Goal: Task Accomplishment & Management: Manage account settings

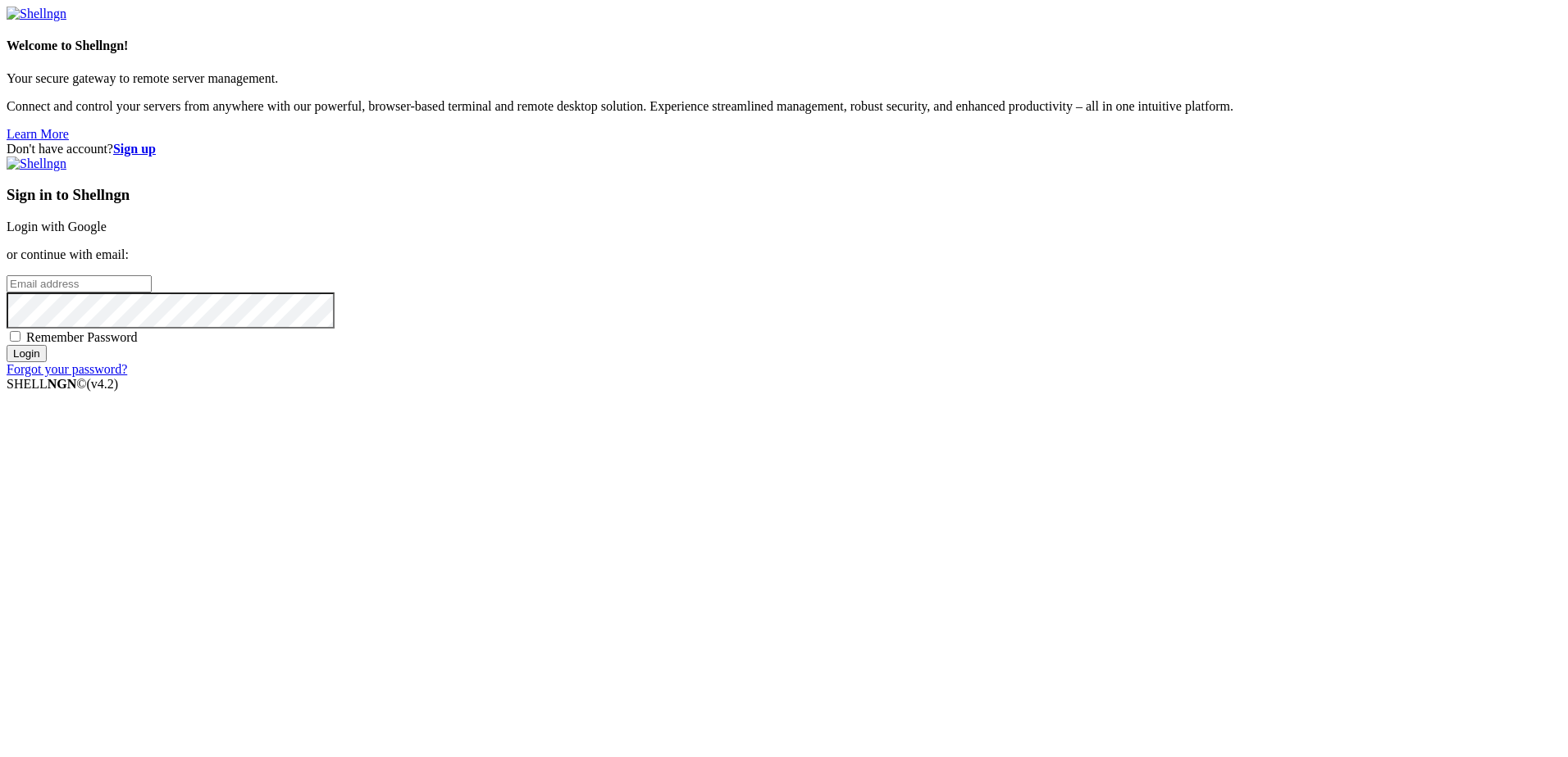
click at [152, 293] on input "email" at bounding box center [79, 284] width 145 height 17
click at [106, 234] on link "Login with Google" at bounding box center [57, 226] width 100 height 14
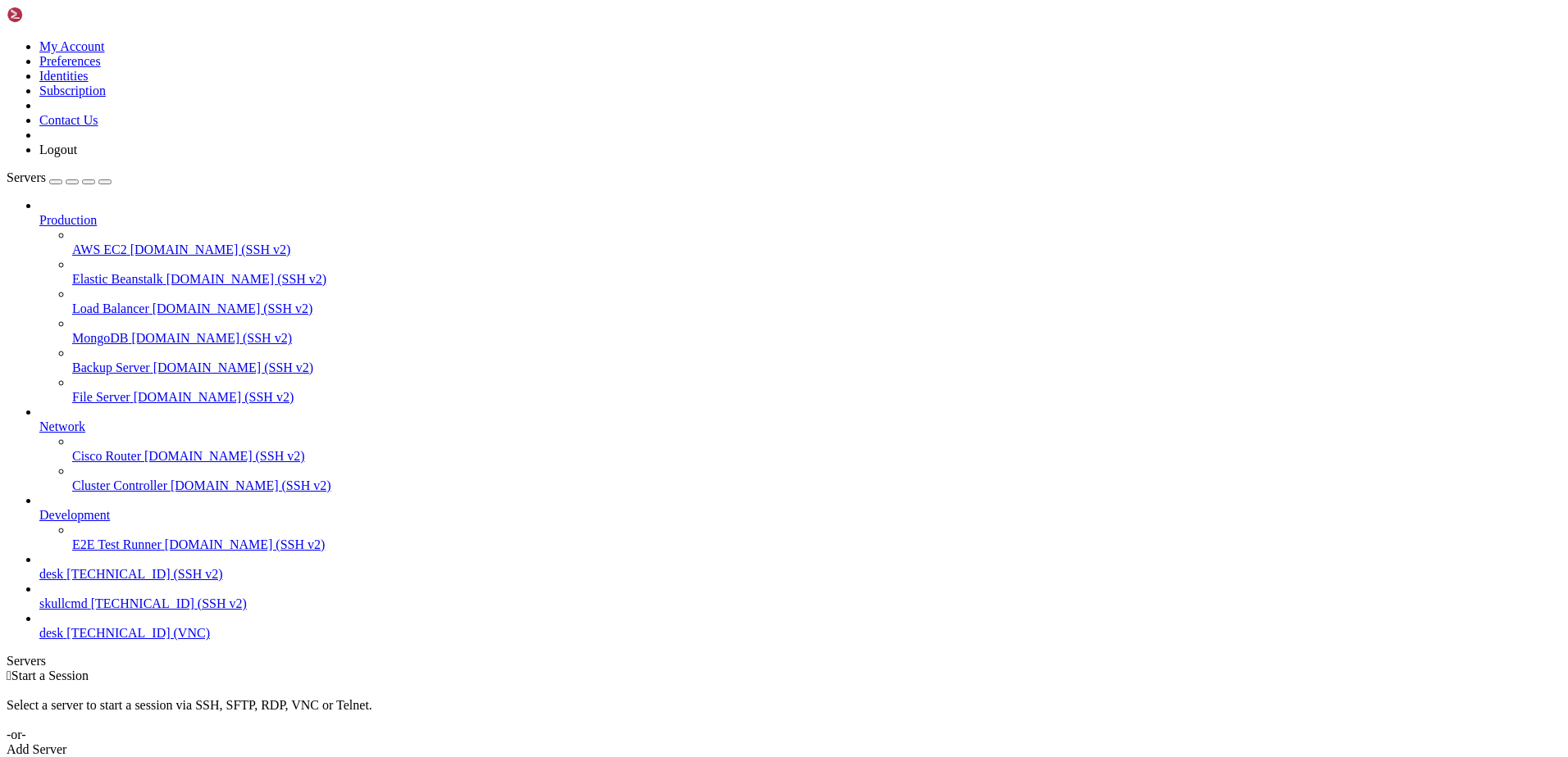
click at [916, 743] on div "Add Server" at bounding box center [784, 749] width 1554 height 14
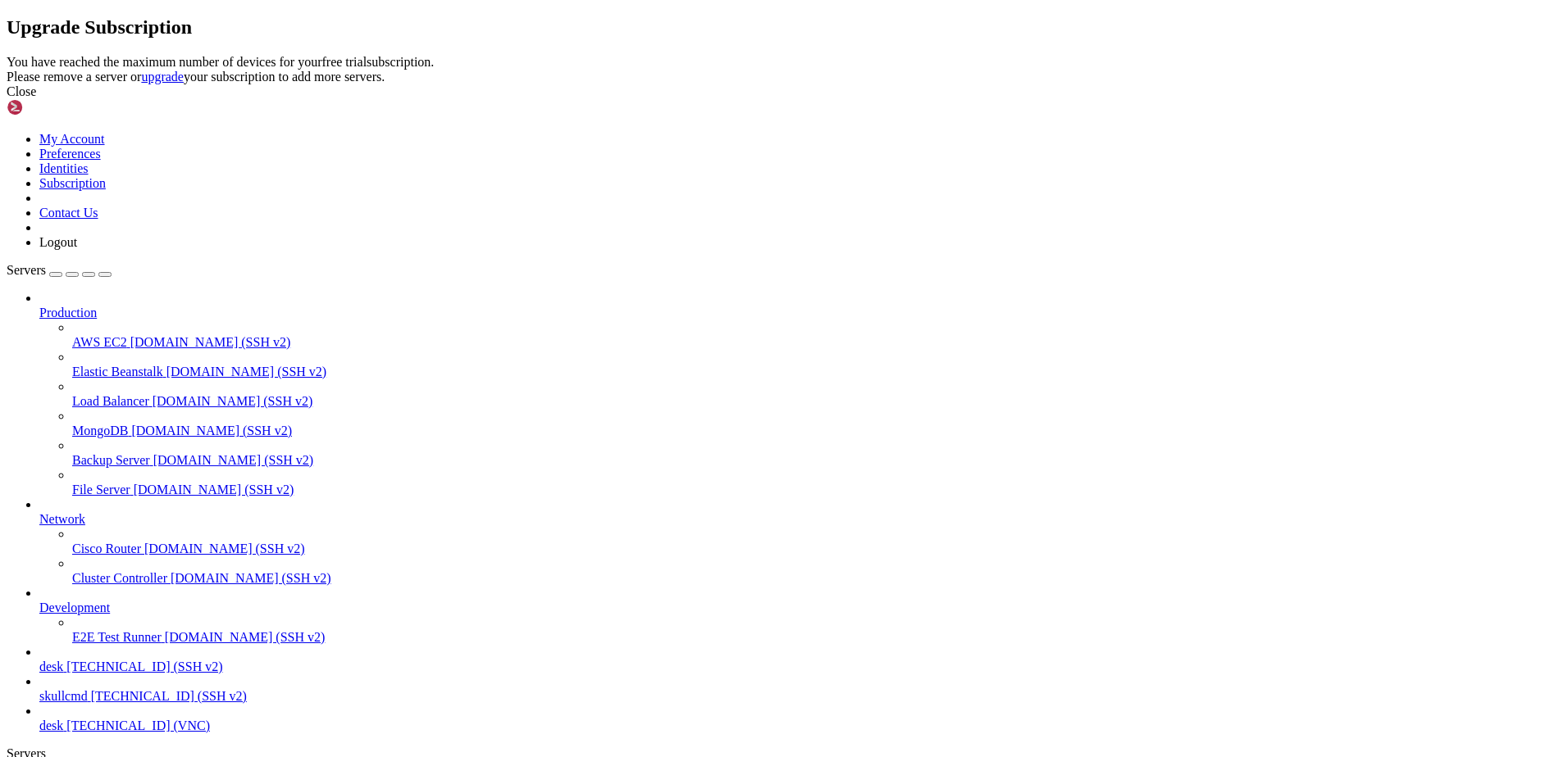
click at [7, 55] on icon at bounding box center [7, 55] width 0 height 0
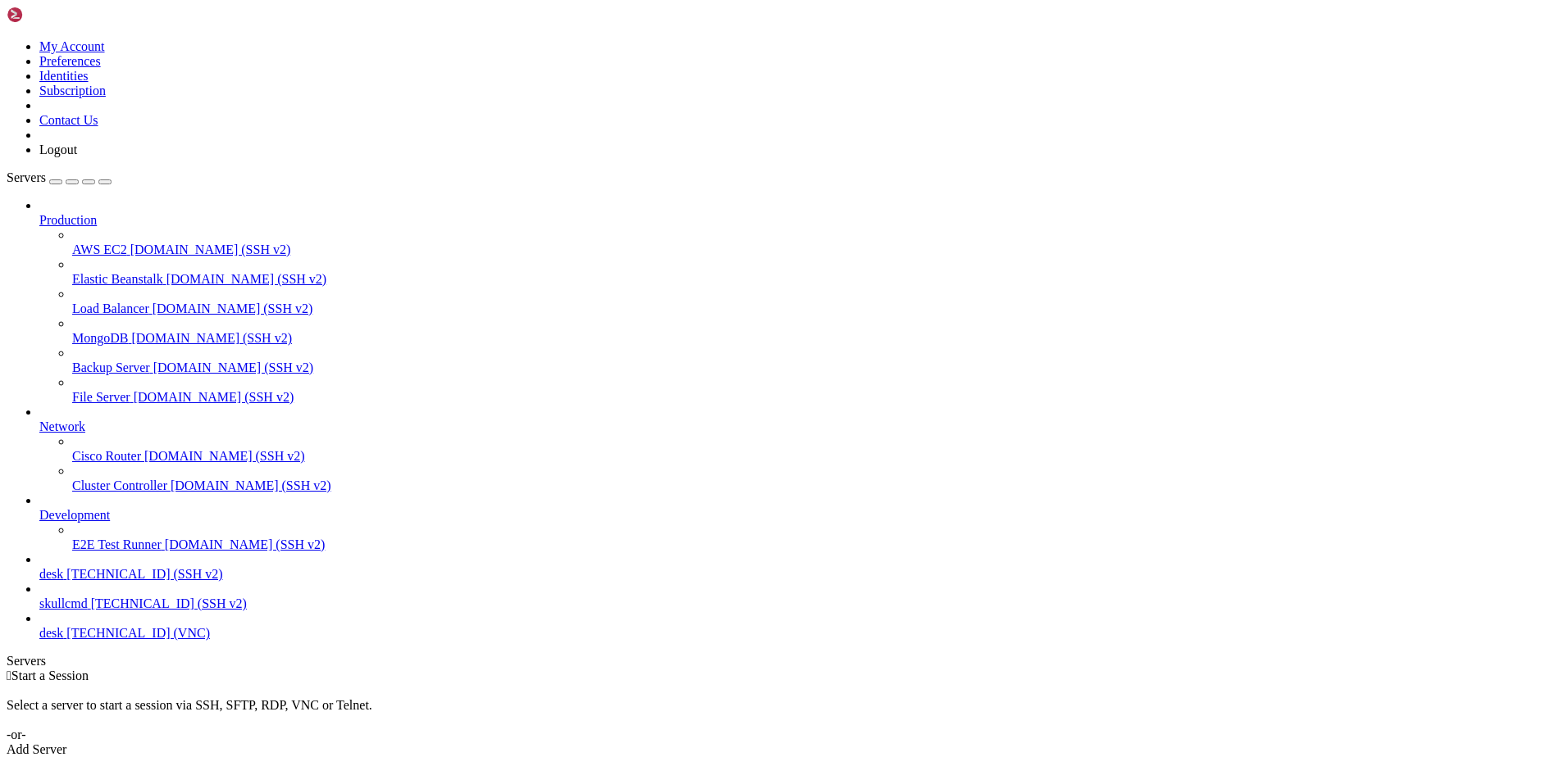
click at [138, 581] on link "desk [TECHNICAL_ID] (SSH v2)" at bounding box center [800, 574] width 1522 height 14
click at [63, 581] on span "desk" at bounding box center [52, 574] width 24 height 14
click at [115, 610] on span "[TECHNICAL_ID] (SSH v2)" at bounding box center [169, 603] width 155 height 14
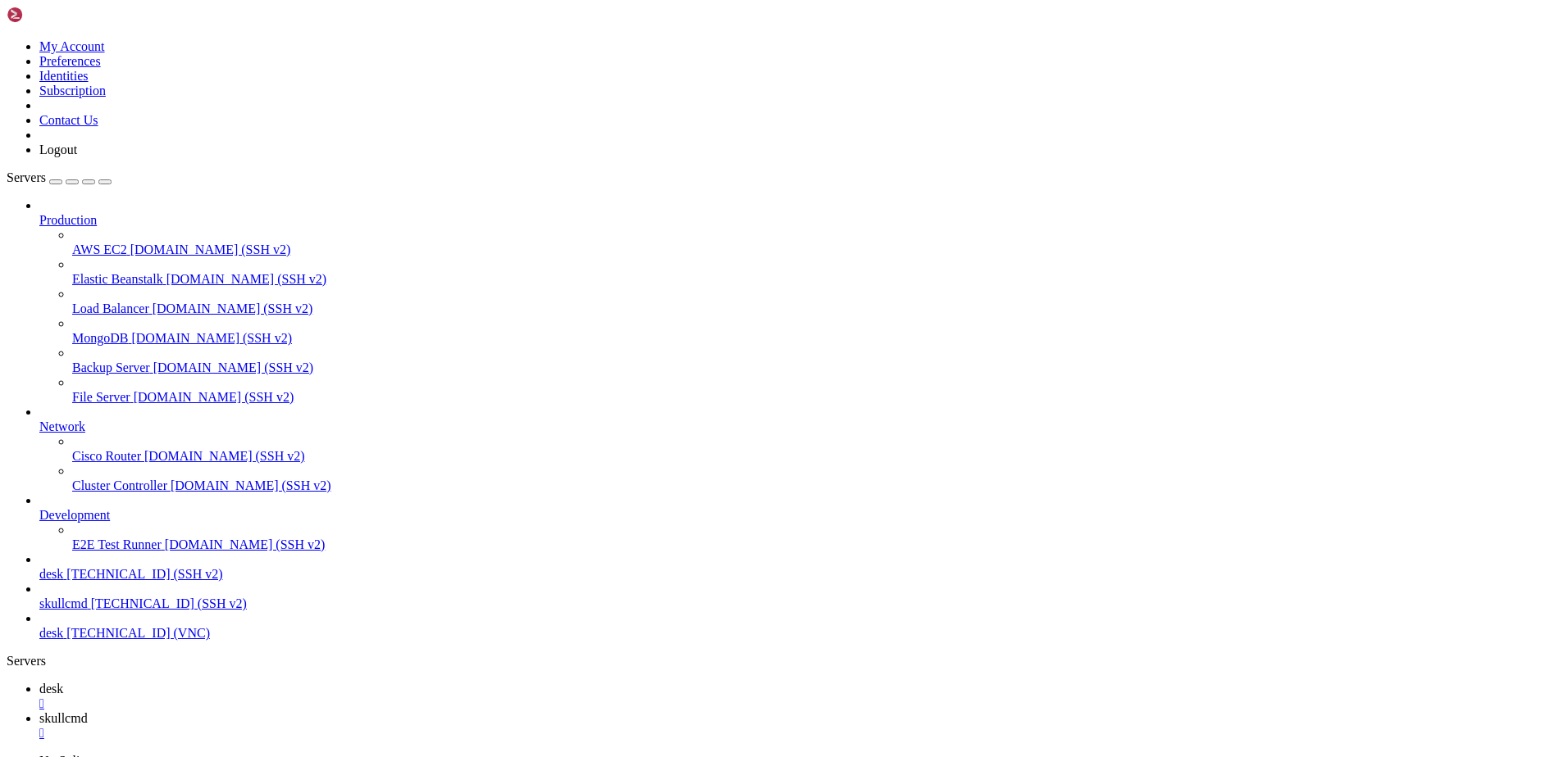
scroll to position [306, 0]
click at [63, 682] on span "desk" at bounding box center [52, 689] width 24 height 14
click at [268, 696] on div "" at bounding box center [800, 703] width 1522 height 14
click at [112, 640] on span "[TECHNICAL_ID] (VNC)" at bounding box center [138, 633] width 144 height 14
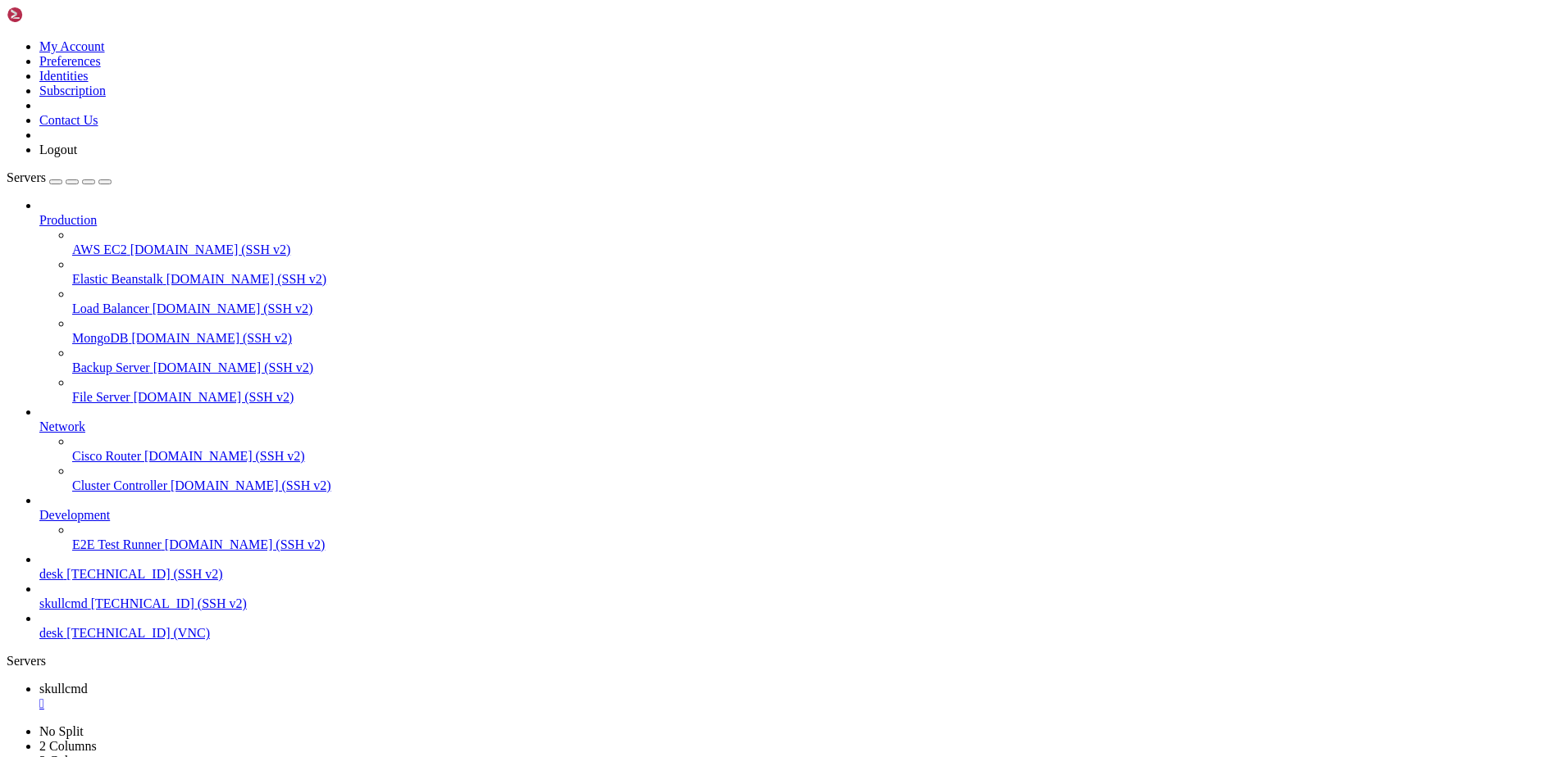
click at [112, 640] on span "[TECHNICAL_ID] (VNC)" at bounding box center [138, 633] width 144 height 14
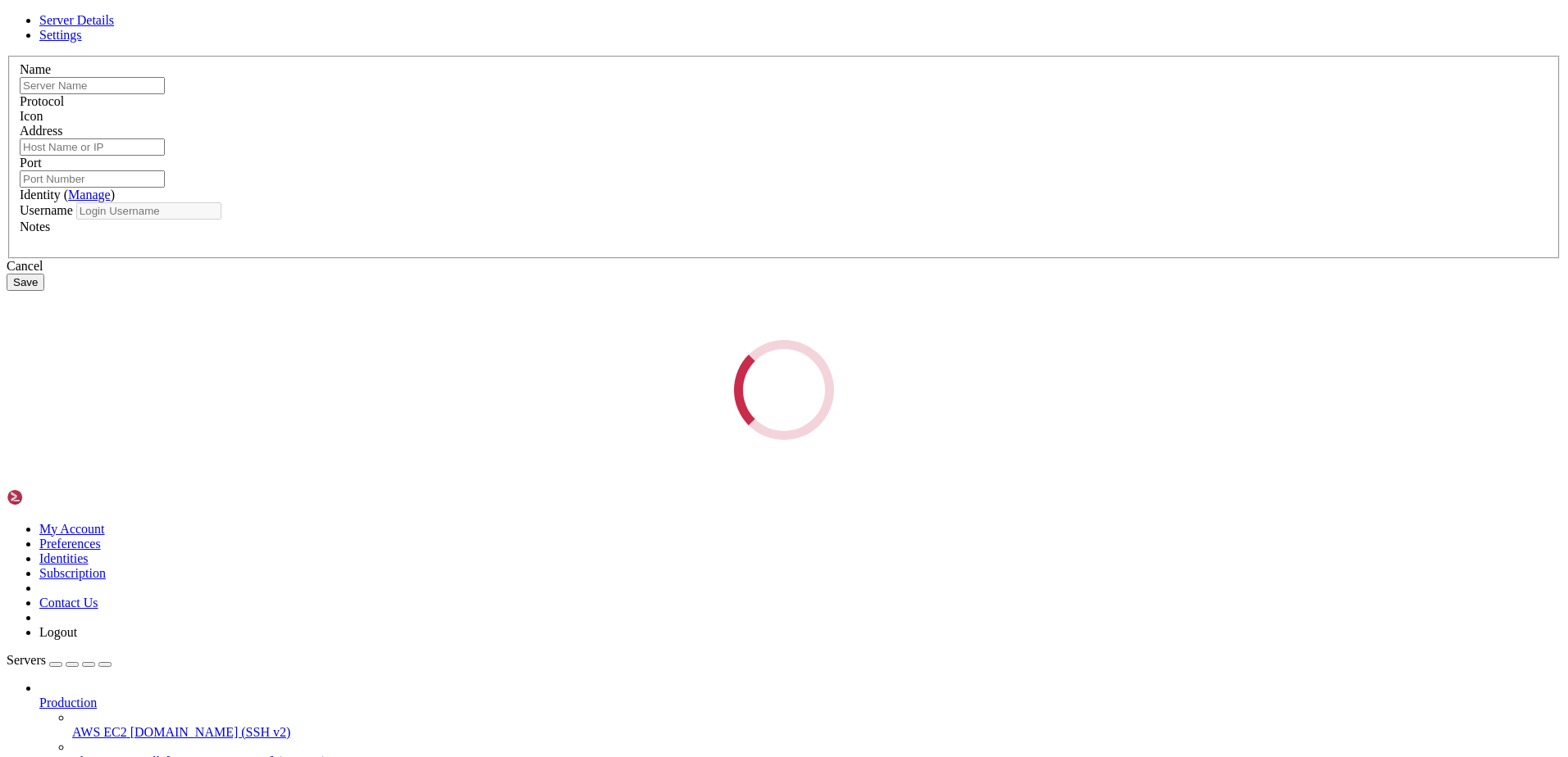
type input "desk"
type input "[TECHNICAL_ID]"
type input "5901"
type input "skullcmd"
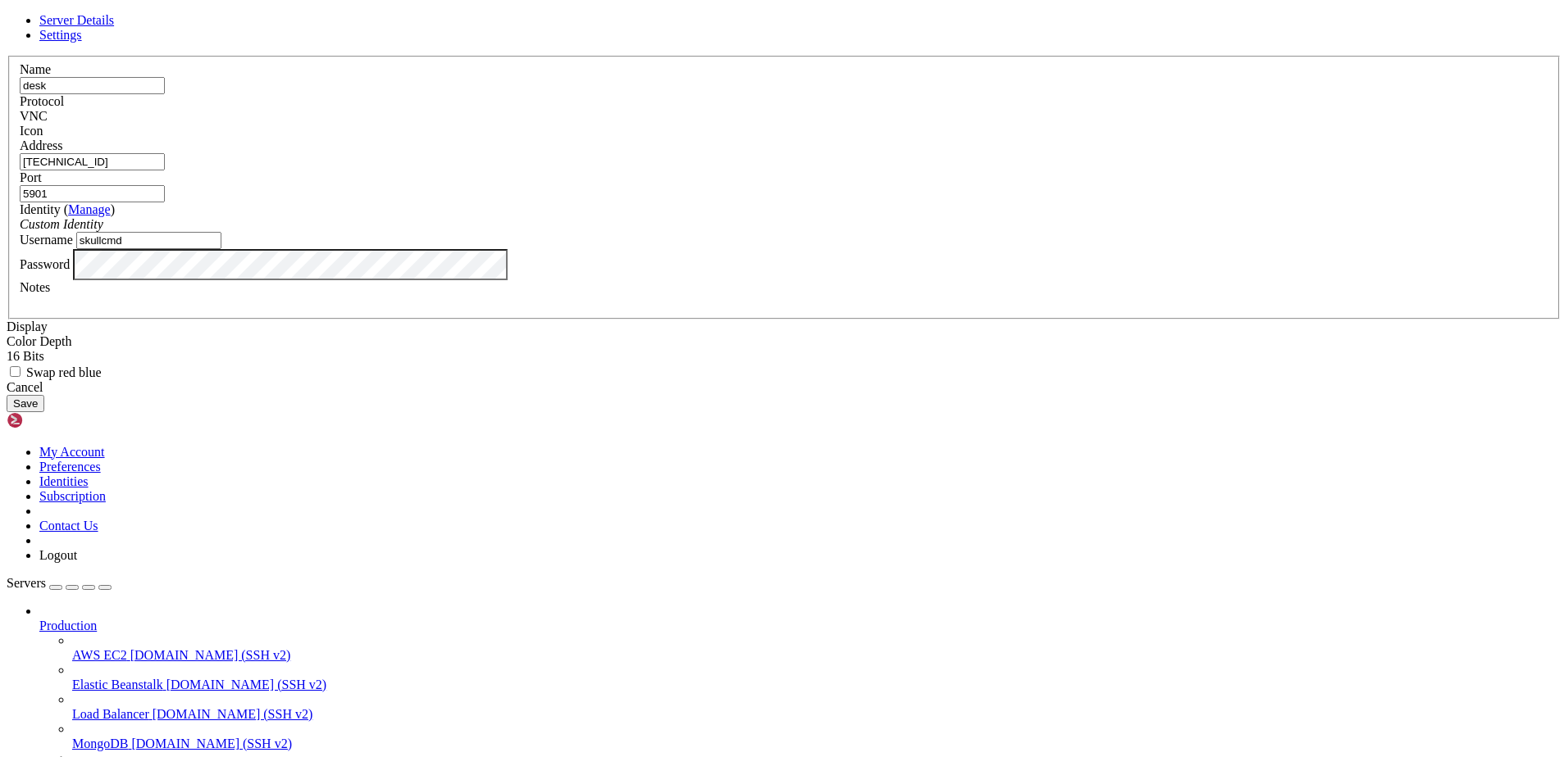
click at [262, 21] on div "Server Details Settings Name desk Protocol VNC Icon" at bounding box center [784, 213] width 1554 height 399
click at [7, 56] on icon at bounding box center [7, 56] width 0 height 0
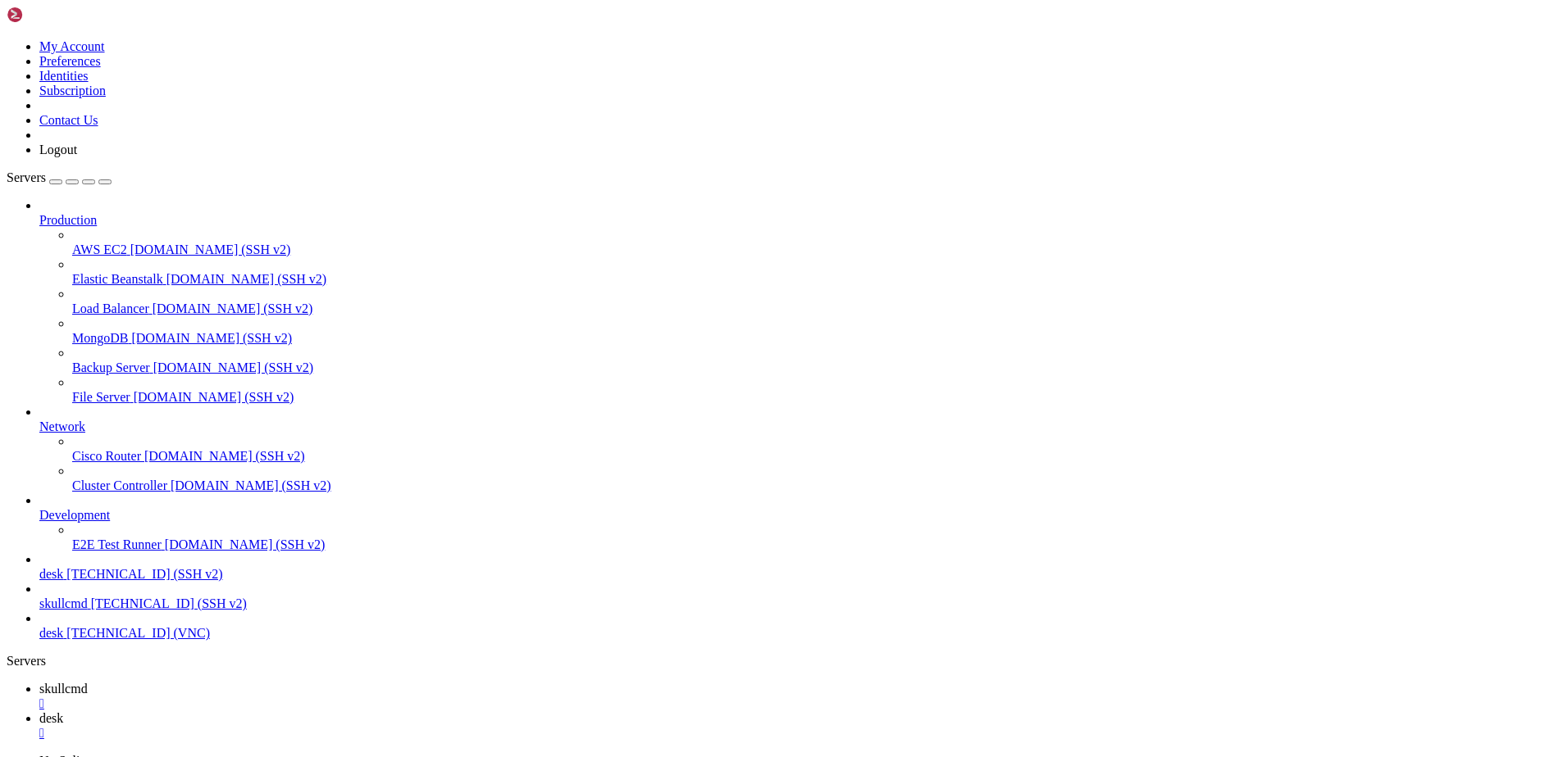
click at [88, 682] on span "skullcmd" at bounding box center [63, 689] width 48 height 14
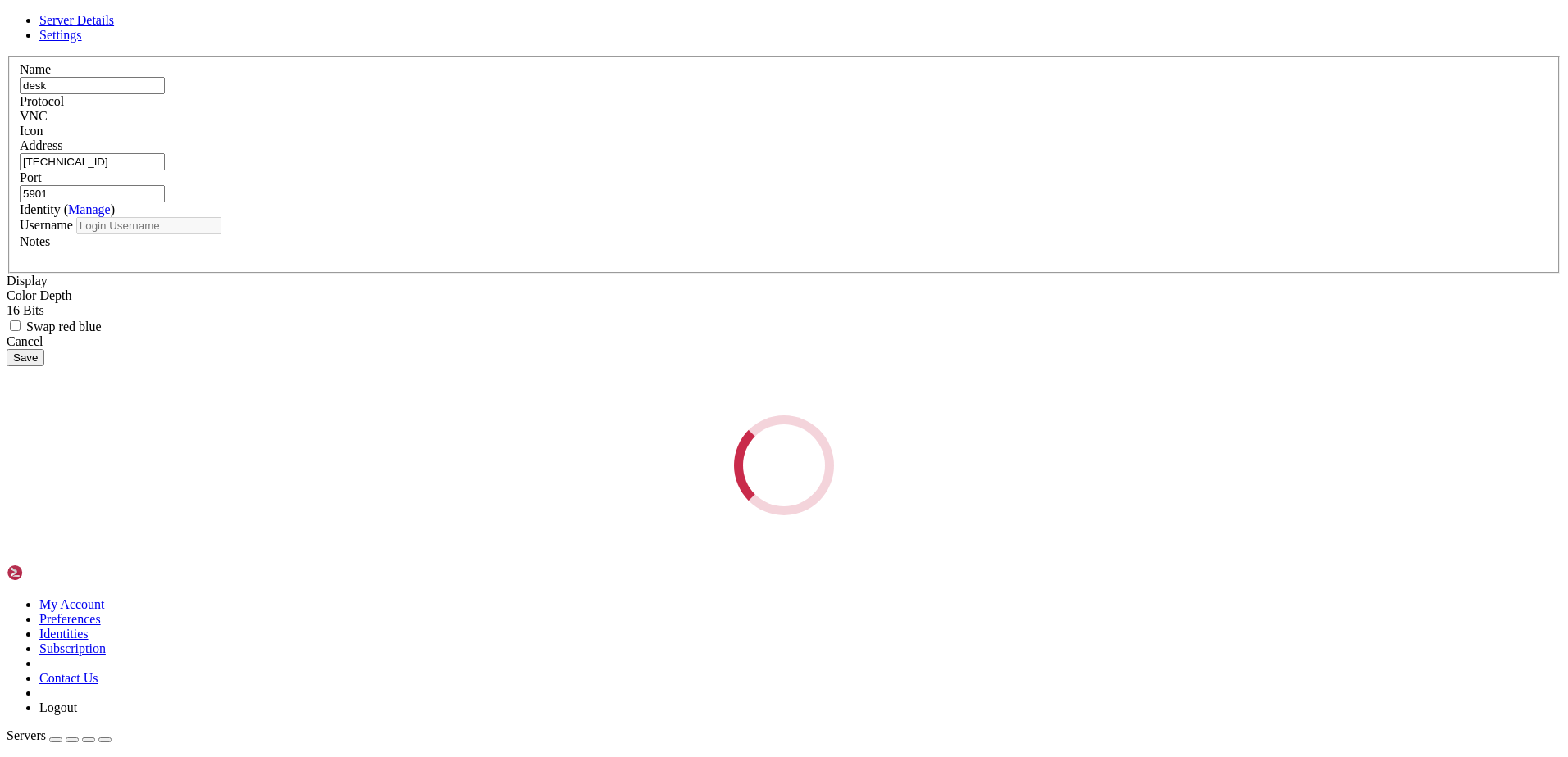
type input "skullcmd"
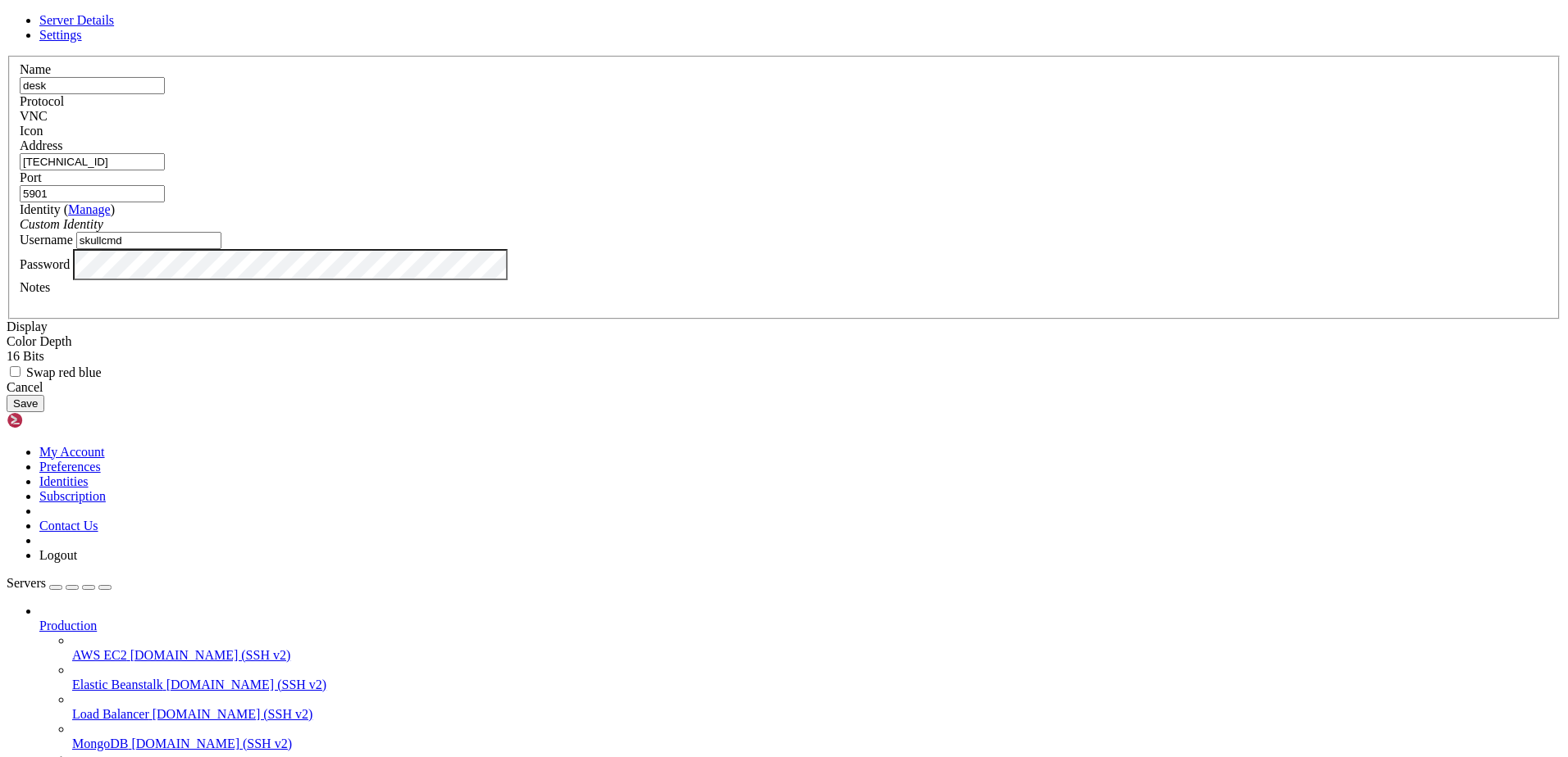
drag, startPoint x: 890, startPoint y: 287, endPoint x: 787, endPoint y: 284, distance: 103.0
click at [787, 284] on fieldset "Name desk Protocol VNC Icon Address [TECHNICAL_ID] ( Manage )" at bounding box center [784, 187] width 1551 height 264
click at [1146, 412] on div "Server Details Settings Name desk Protocol VNC Icon" at bounding box center [784, 213] width 1554 height 399
click at [887, 395] on div "Cancel" at bounding box center [784, 387] width 1554 height 14
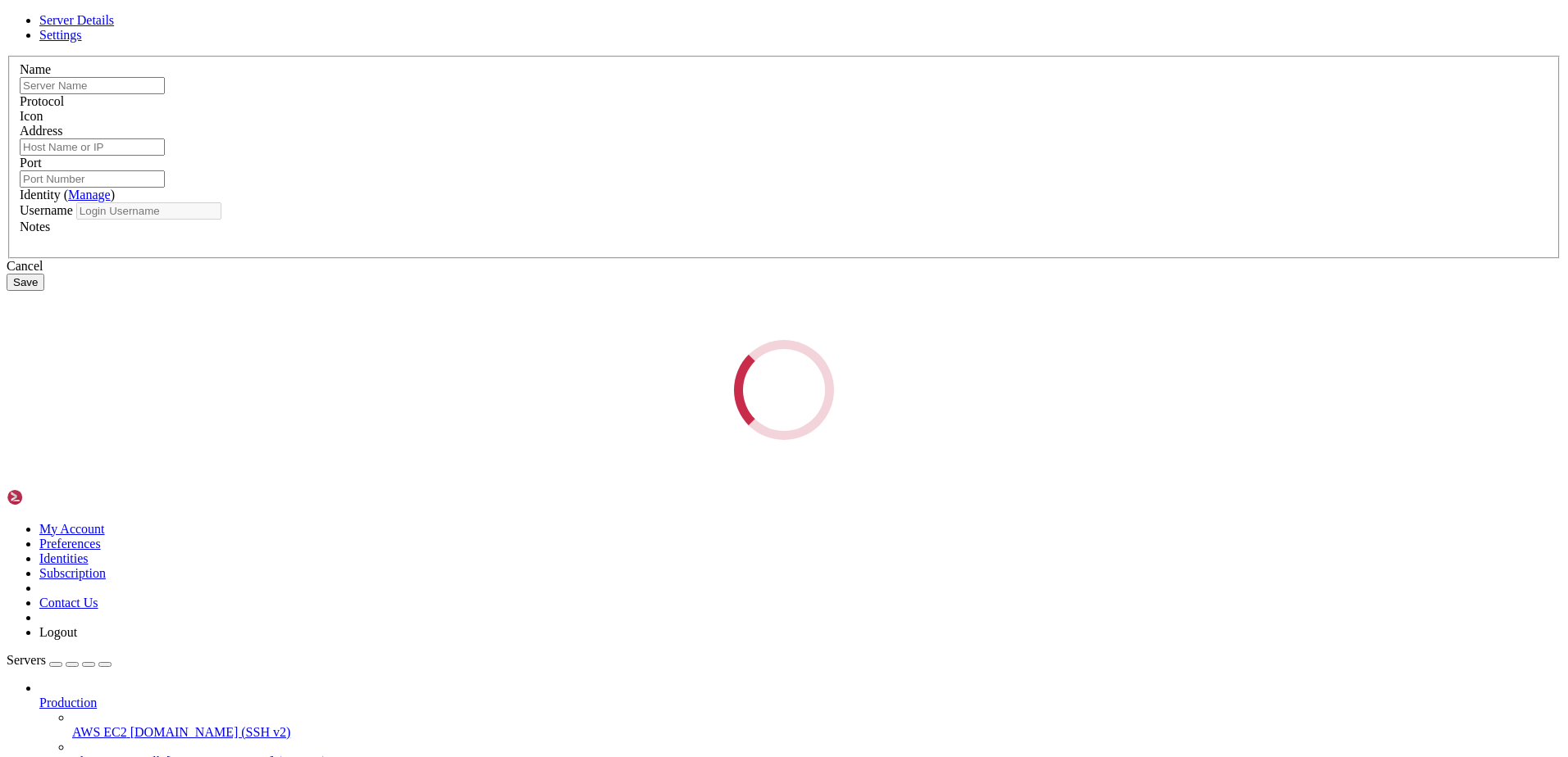
type input "skullcmd"
type input "[TECHNICAL_ID]"
type input "22"
type input "skullcmd"
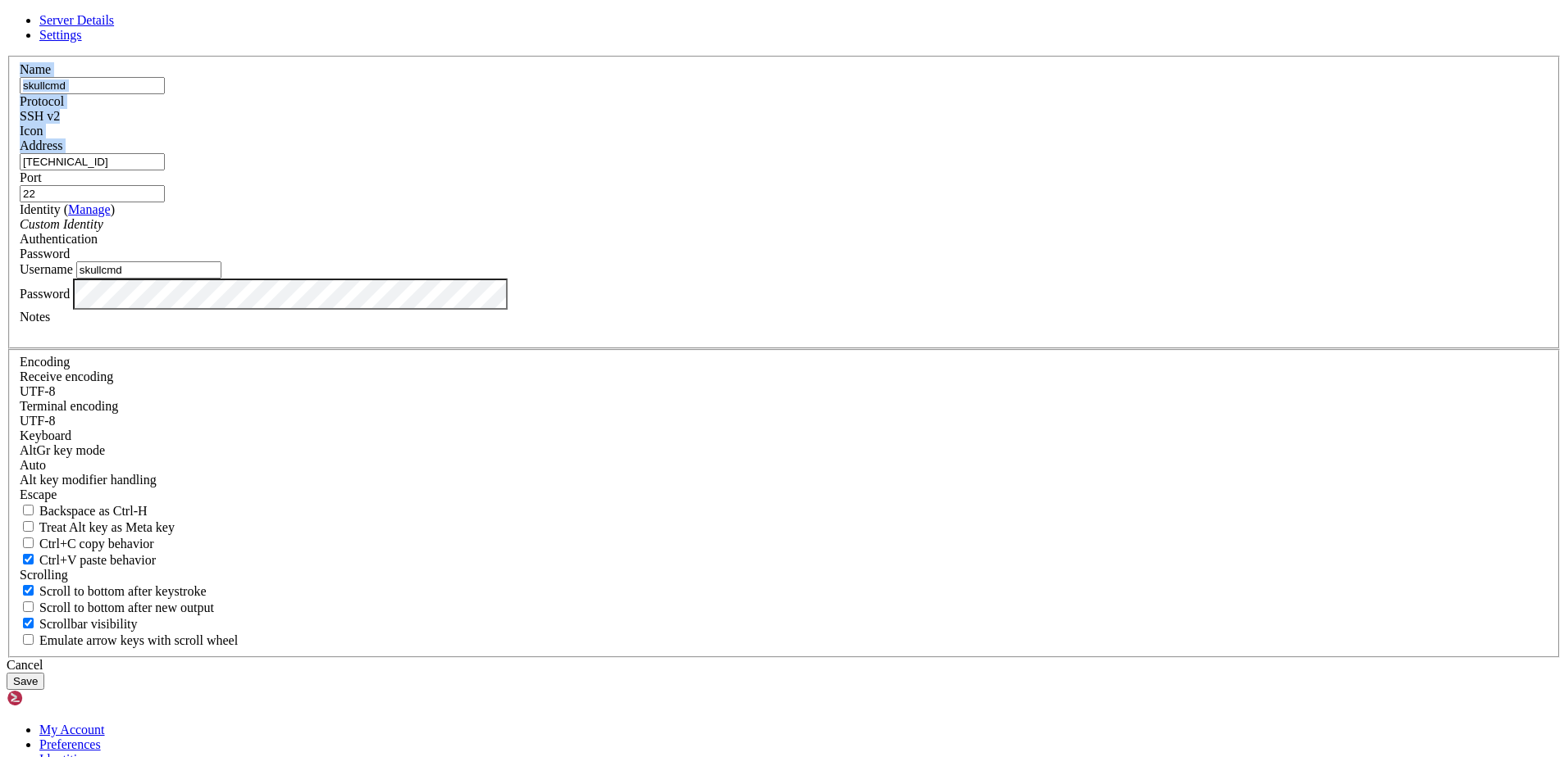
drag, startPoint x: 694, startPoint y: 272, endPoint x: 673, endPoint y: 273, distance: 21.0
click at [569, 170] on div "Address [TECHNICAL_ID]" at bounding box center [784, 154] width 1528 height 32
click at [165, 170] on input "[TECHNICAL_ID]" at bounding box center [92, 162] width 145 height 17
drag, startPoint x: 689, startPoint y: 288, endPoint x: 576, endPoint y: 278, distance: 113.4
click at [165, 170] on input "[TECHNICAL_ID]" at bounding box center [92, 162] width 145 height 17
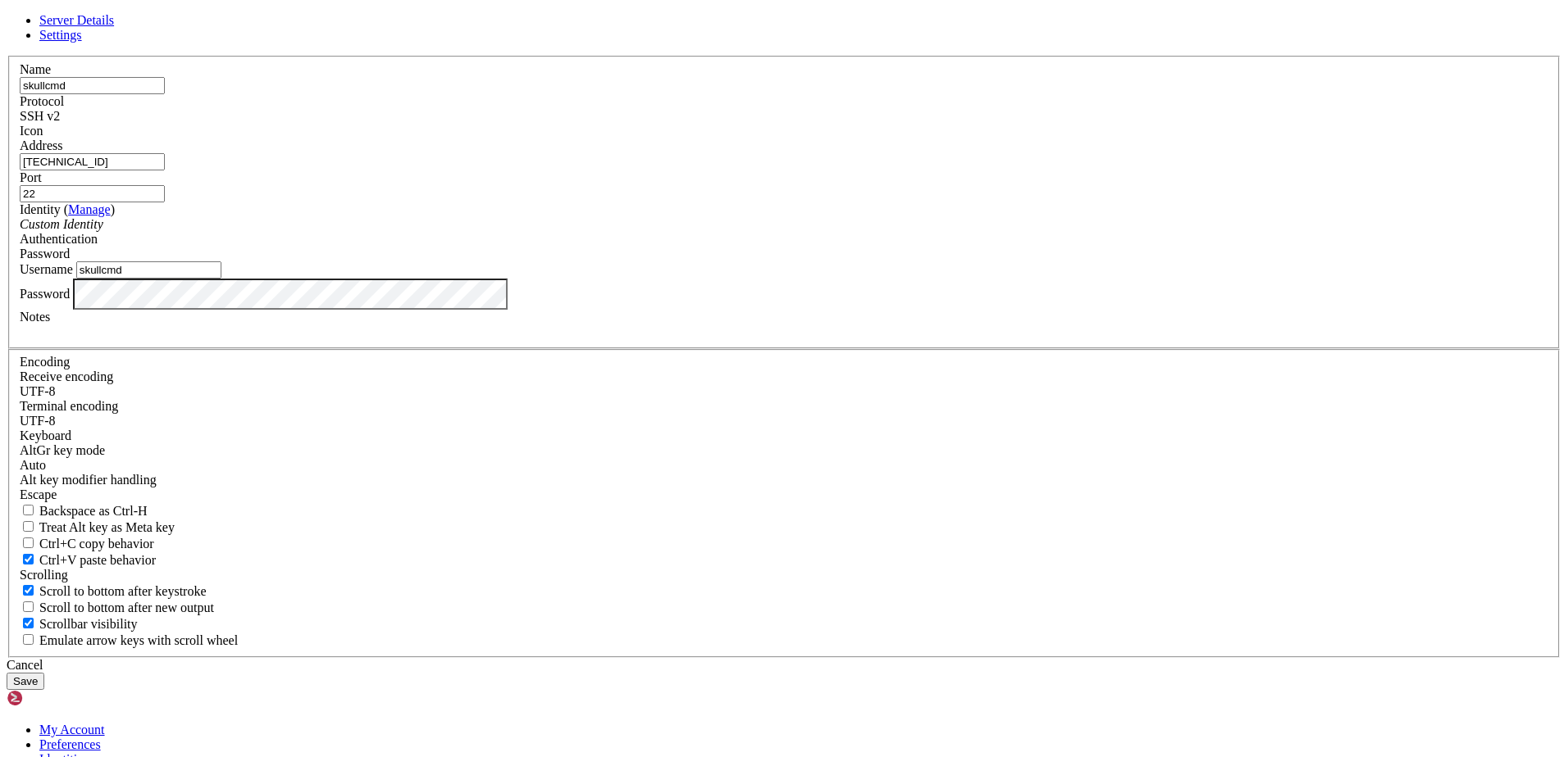
click at [867, 658] on div "Cancel" at bounding box center [784, 665] width 1554 height 14
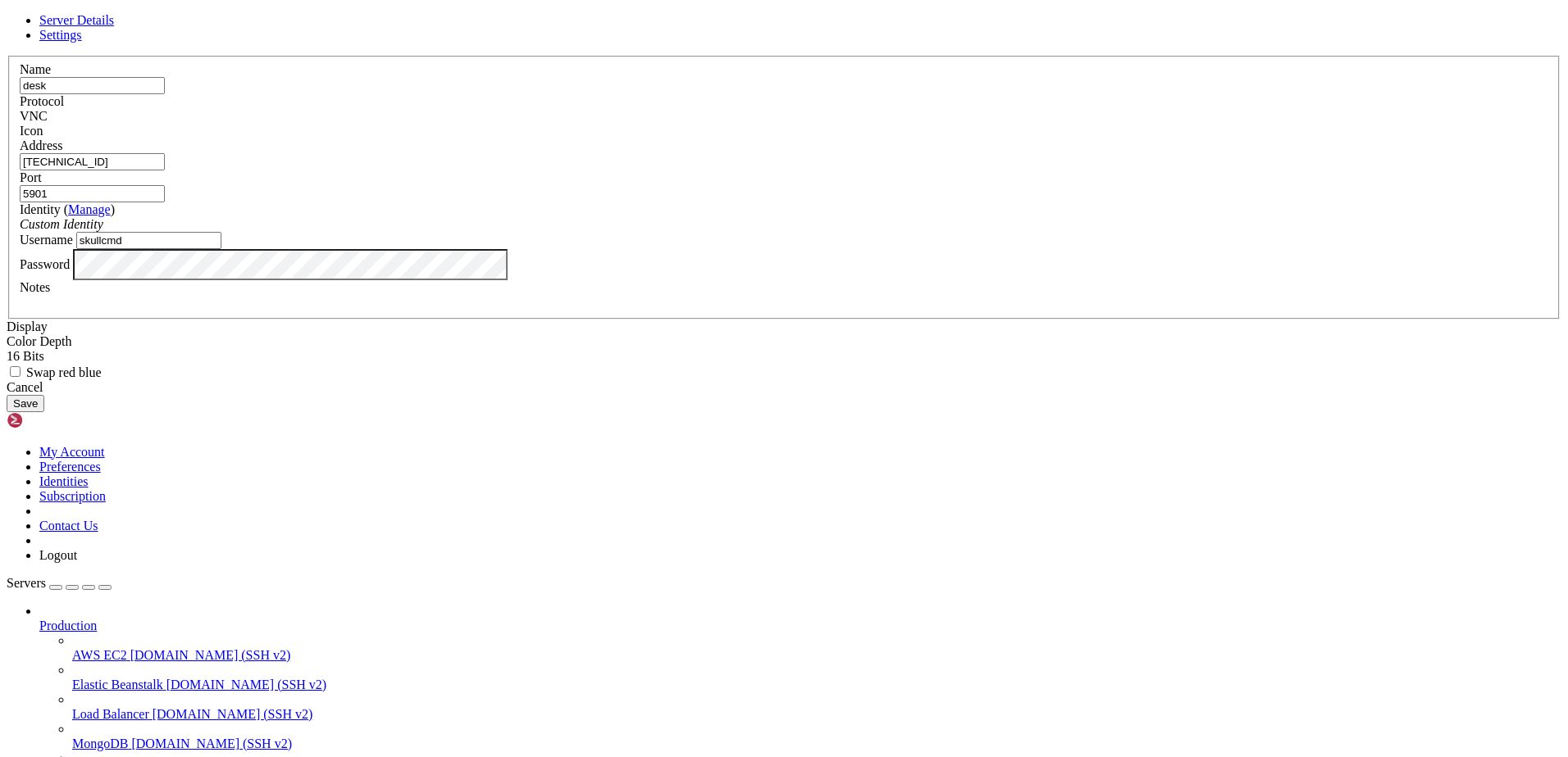
click at [527, 412] on div "Server Details Settings Name desk Protocol VNC Icon" at bounding box center [784, 213] width 1554 height 399
click at [44, 412] on button "Save" at bounding box center [25, 403] width 38 height 17
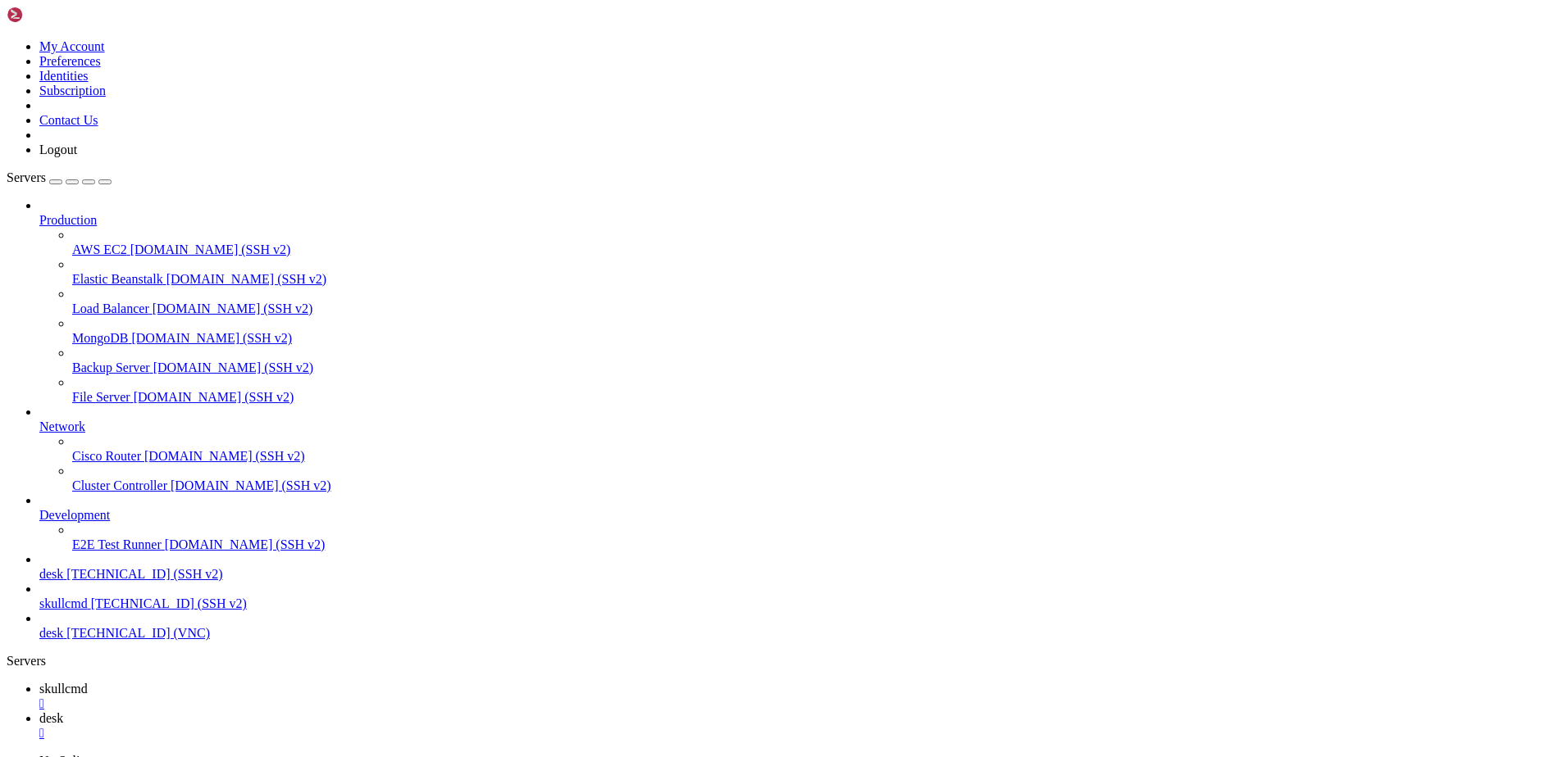
click at [155, 640] on span "[TECHNICAL_ID] (VNC)" at bounding box center [138, 633] width 144 height 14
click at [159, 641] on link "desk [TECHNICAL_ID] (VNC)" at bounding box center [800, 633] width 1522 height 14
click at [160, 640] on span "[TECHNICAL_ID] (VNC)" at bounding box center [138, 633] width 144 height 14
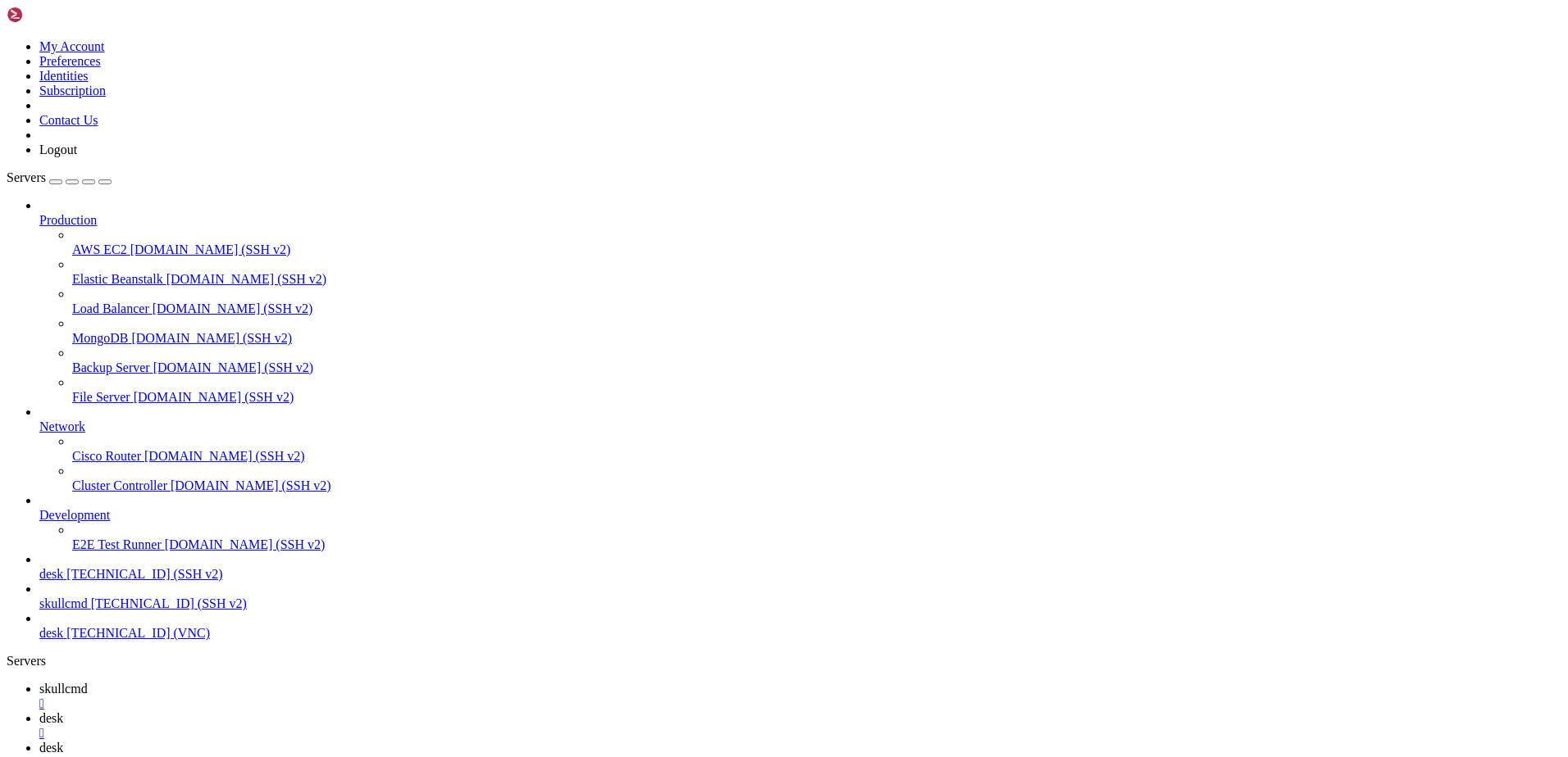
click at [371, 726] on div "" at bounding box center [800, 733] width 1522 height 14
click at [46, 641] on link "desk [TECHNICAL_ID] (VNC)" at bounding box center [800, 633] width 1522 height 14
drag, startPoint x: 294, startPoint y: 1412, endPoint x: 654, endPoint y: 1558, distance: 388.5
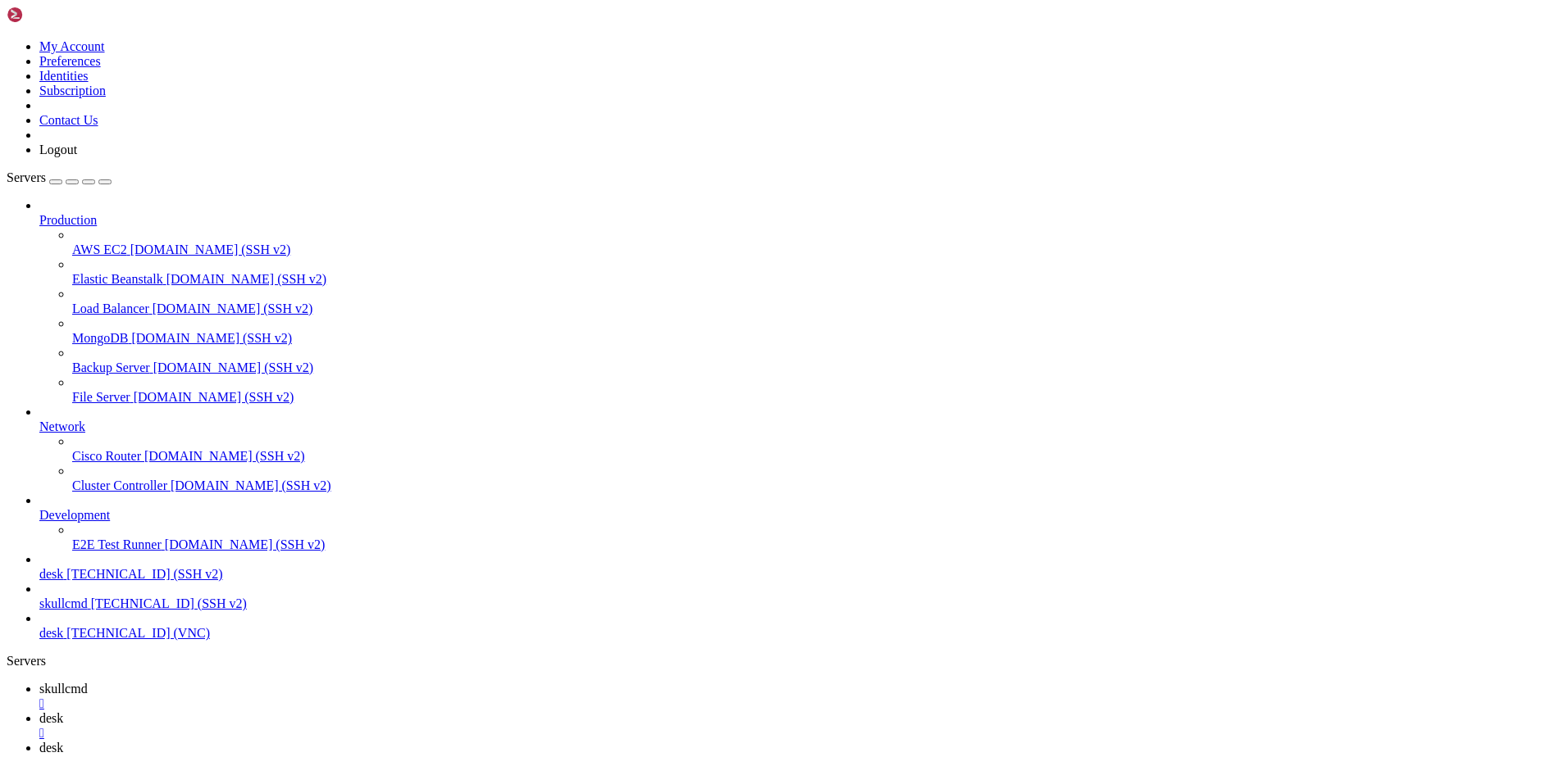
click at [88, 682] on span "skullcmd" at bounding box center [63, 689] width 48 height 14
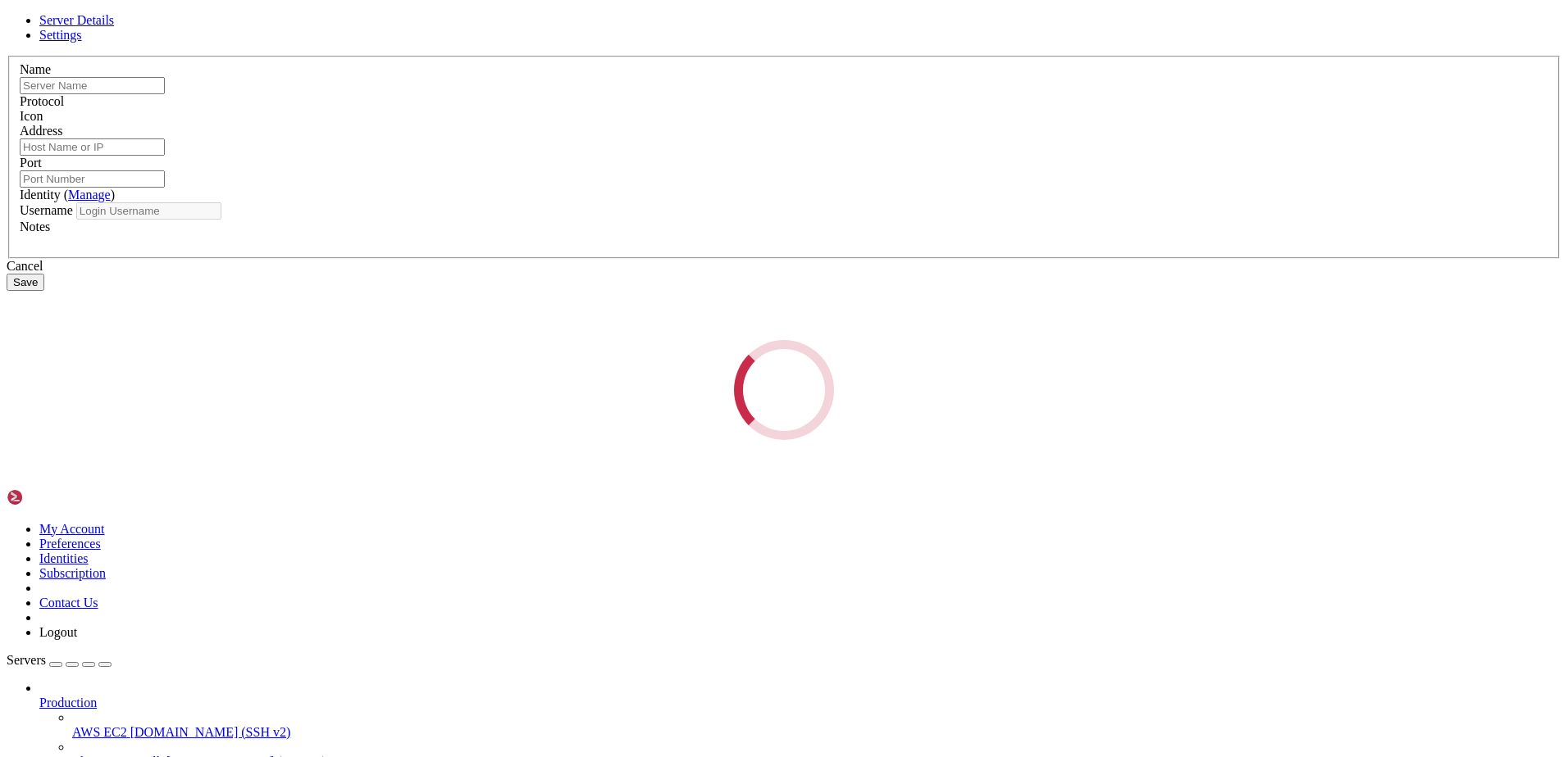
type input "desk"
type input "[TECHNICAL_ID]"
type input "5901"
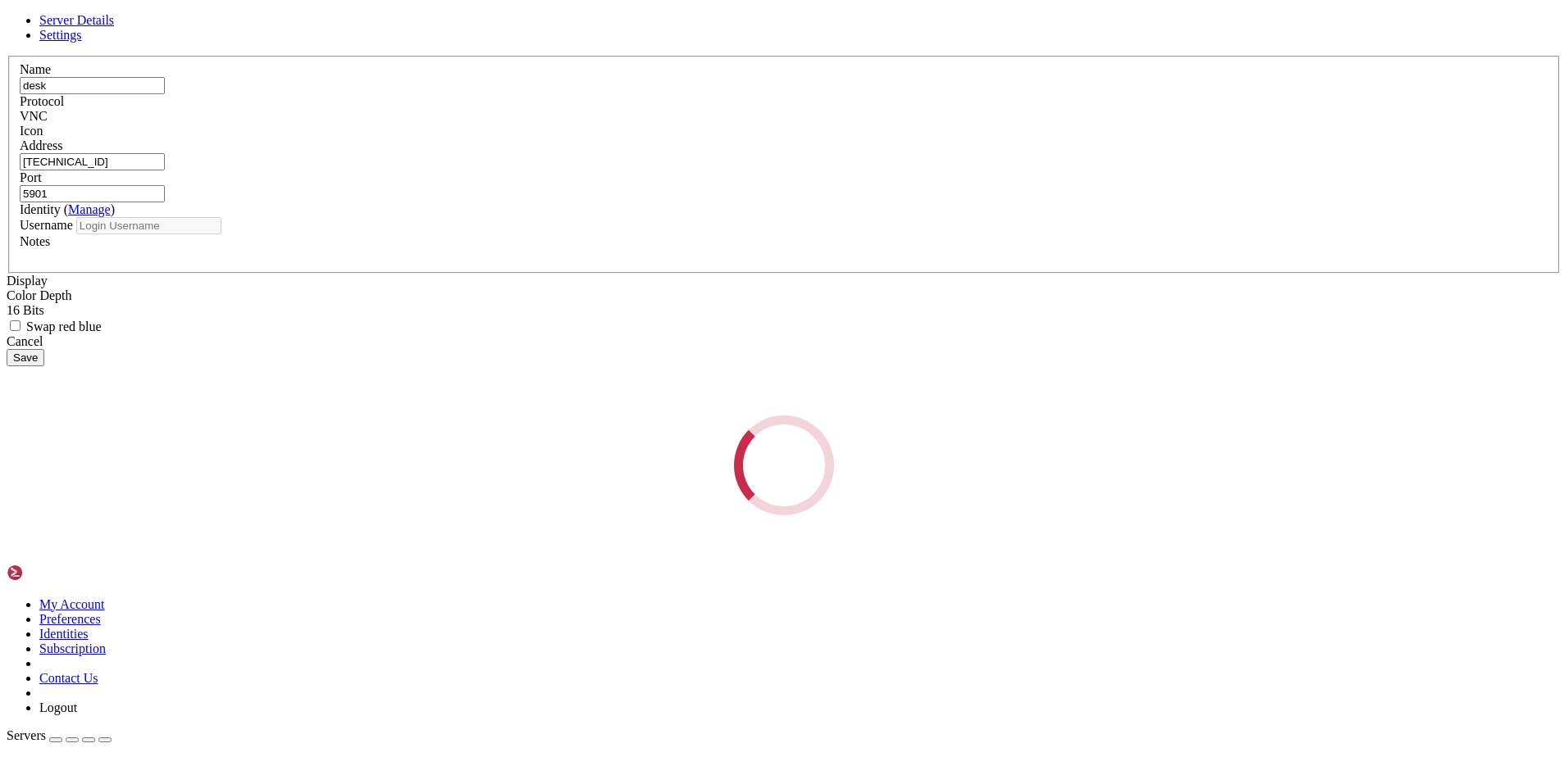
type input "skullcmd"
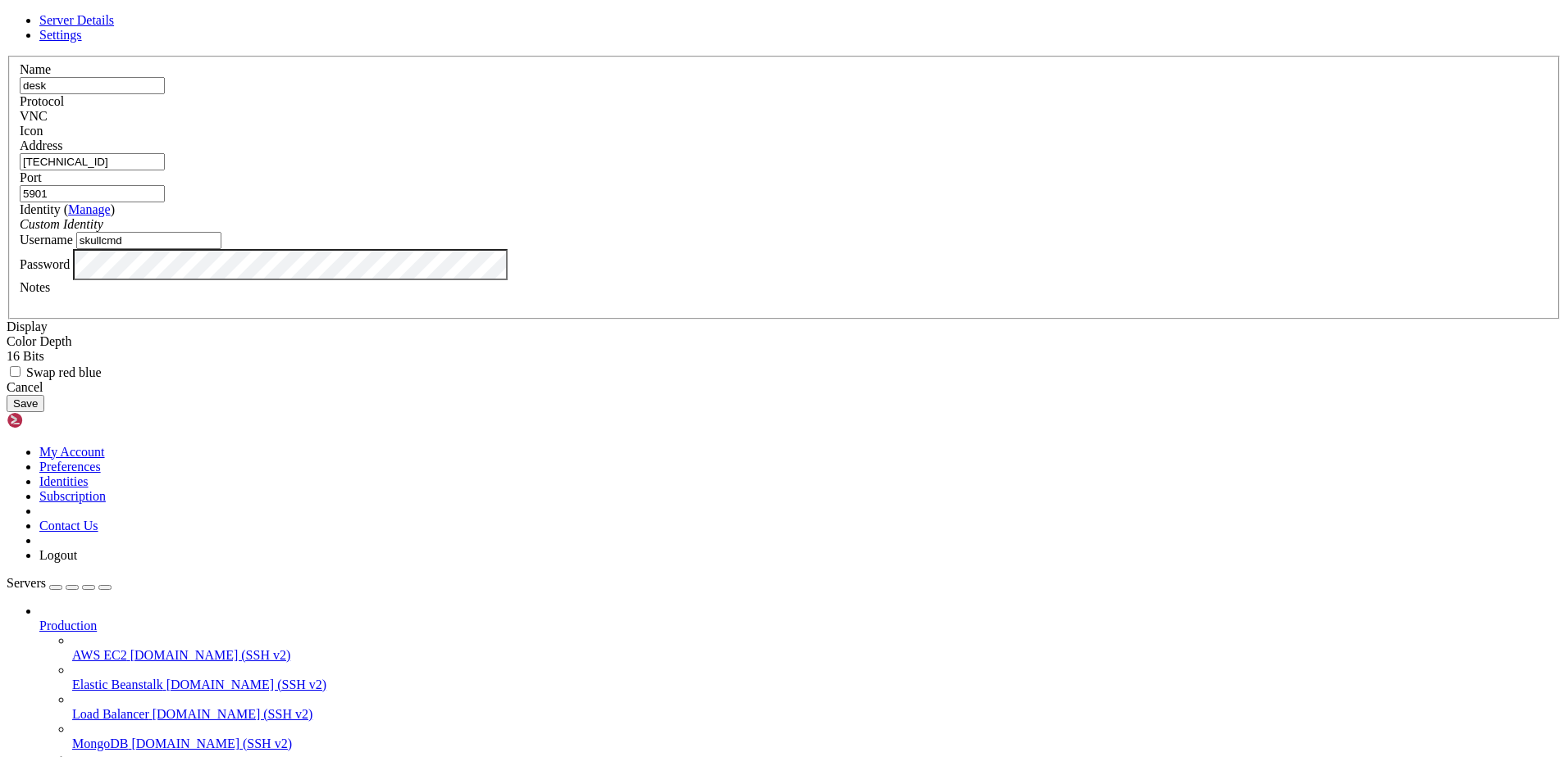
drag, startPoint x: 936, startPoint y: 290, endPoint x: 912, endPoint y: 290, distance: 24.0
click at [165, 203] on input "5901" at bounding box center [92, 193] width 145 height 17
type input "5090"
drag, startPoint x: 1008, startPoint y: 591, endPoint x: 204, endPoint y: 634, distance: 805.1
click at [44, 412] on button "Save" at bounding box center [25, 403] width 38 height 17
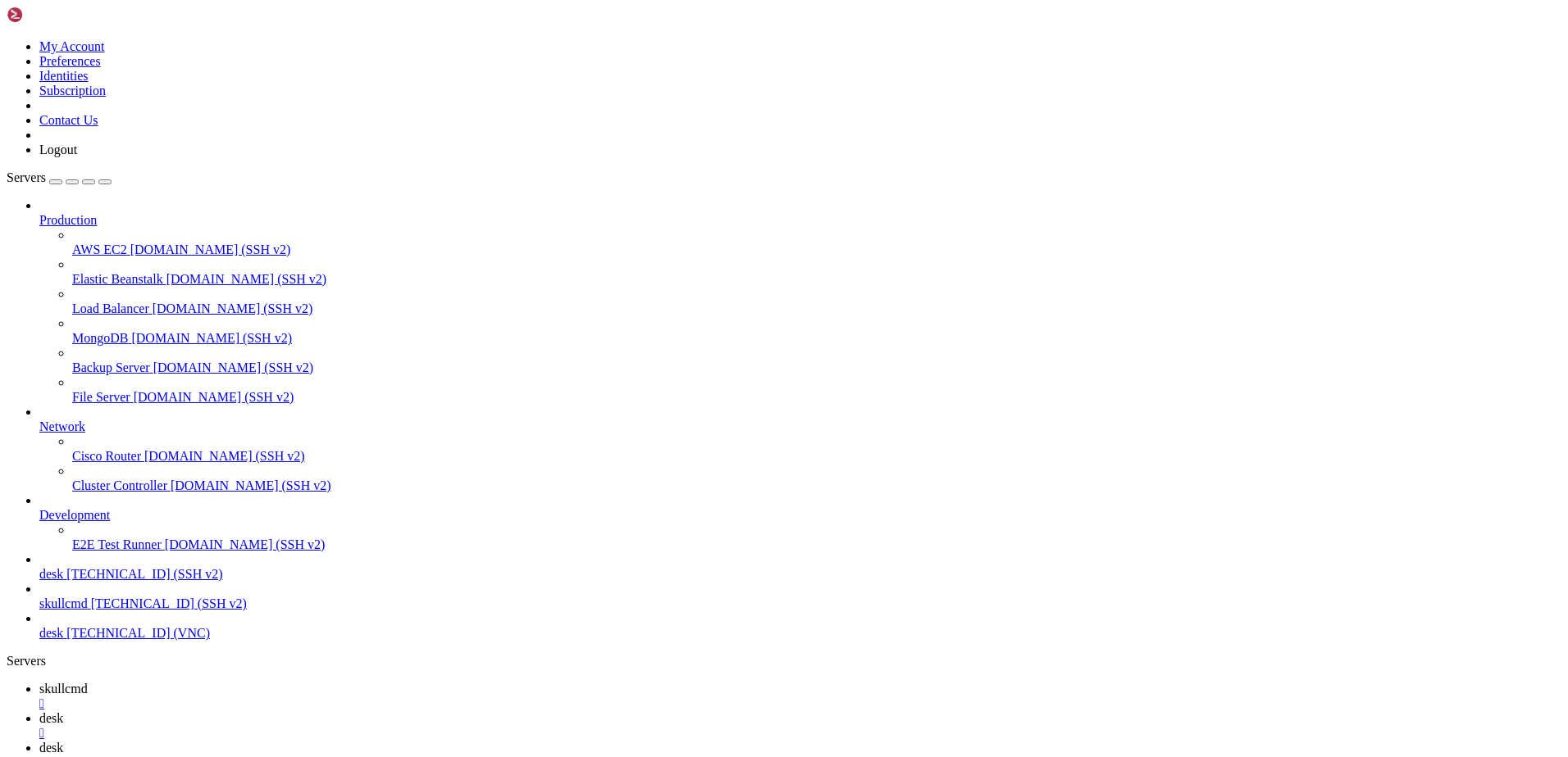
click at [139, 641] on link "desk [TECHNICAL_ID] (VNC)" at bounding box center [800, 633] width 1522 height 14
click at [455, 755] on div "" at bounding box center [800, 762] width 1522 height 14
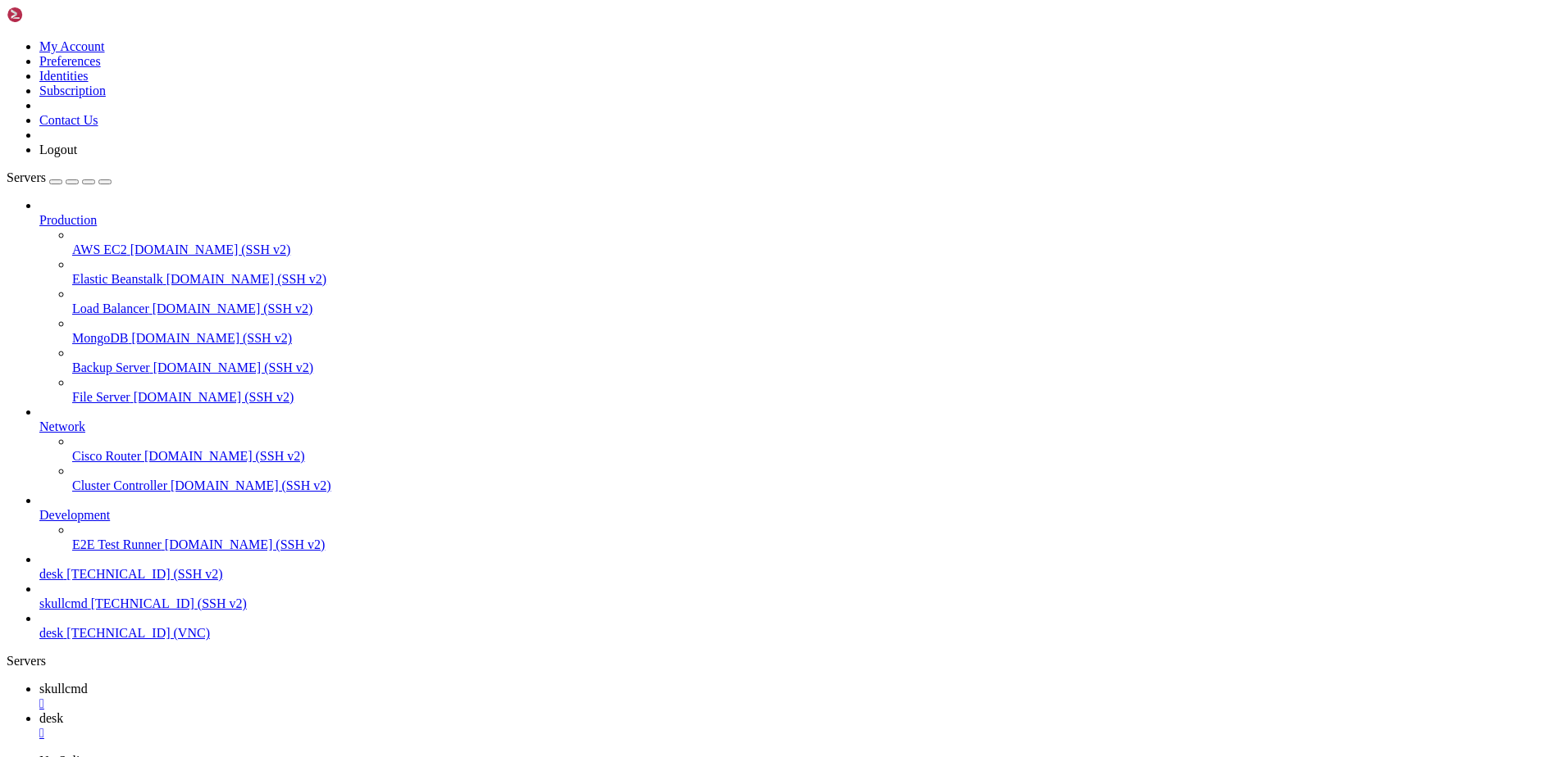
click at [374, 726] on div "" at bounding box center [800, 733] width 1522 height 14
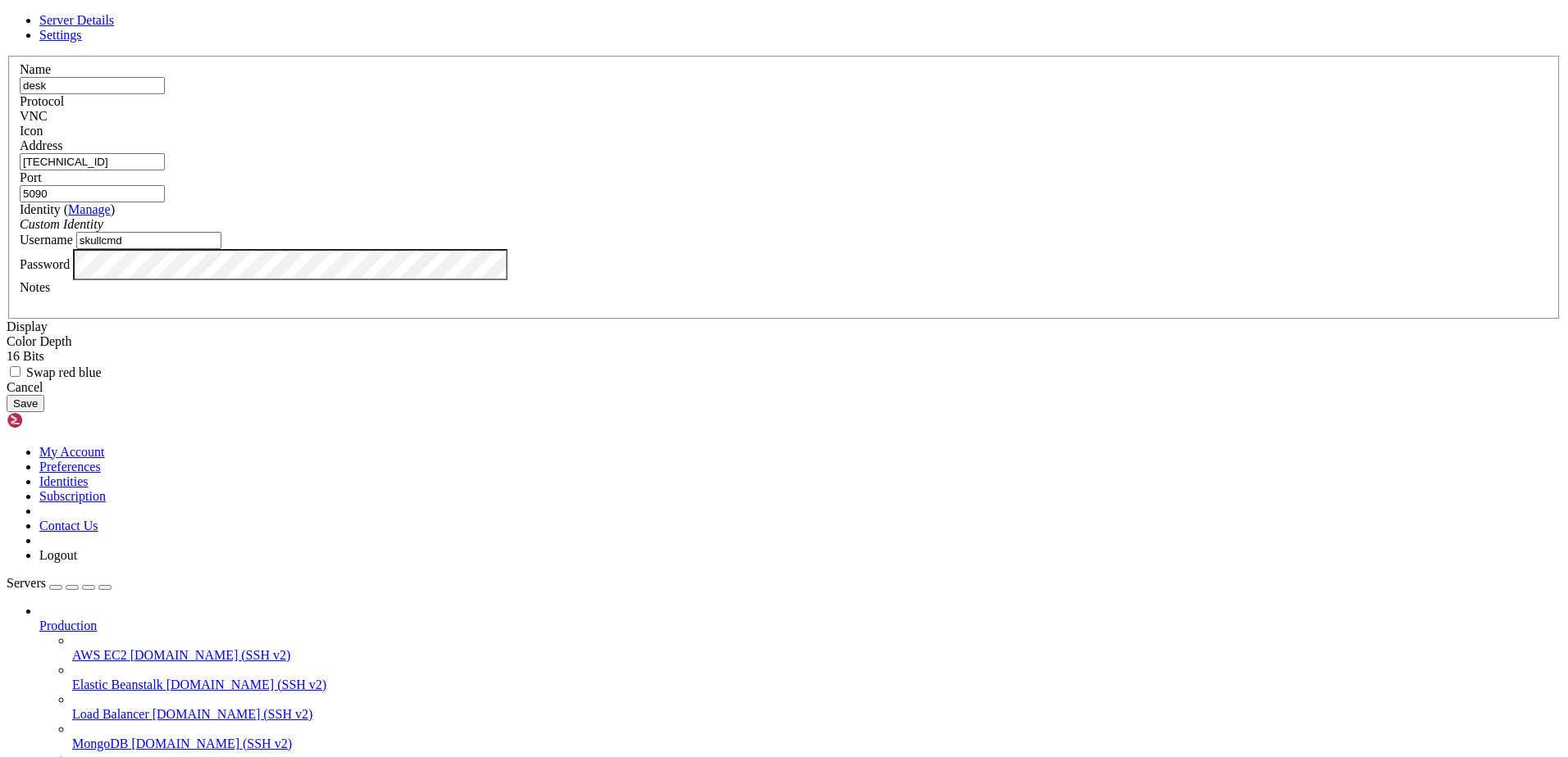
drag, startPoint x: 651, startPoint y: 411, endPoint x: 524, endPoint y: 410, distance: 127.0
click at [524, 410] on div "Server Details Settings Name desk Protocol VNC Icon" at bounding box center [784, 213] width 1554 height 399
type input "root"
click at [44, 412] on button "Save" at bounding box center [25, 403] width 38 height 17
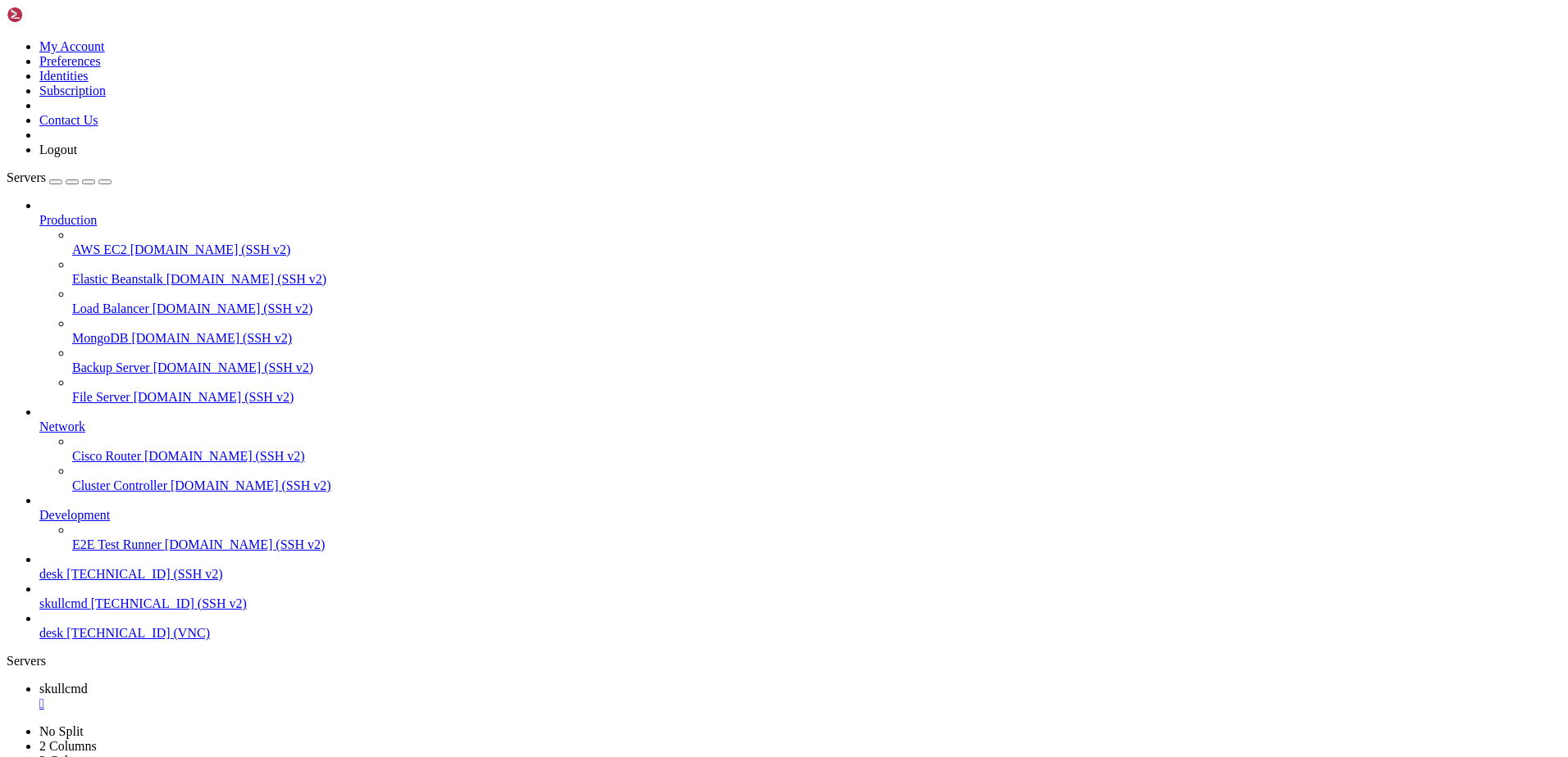
click at [63, 640] on span "desk" at bounding box center [52, 633] width 24 height 14
drag, startPoint x: 376, startPoint y: 15, endPoint x: 415, endPoint y: 17, distance: 39.1
click at [376, 726] on div "" at bounding box center [800, 733] width 1522 height 14
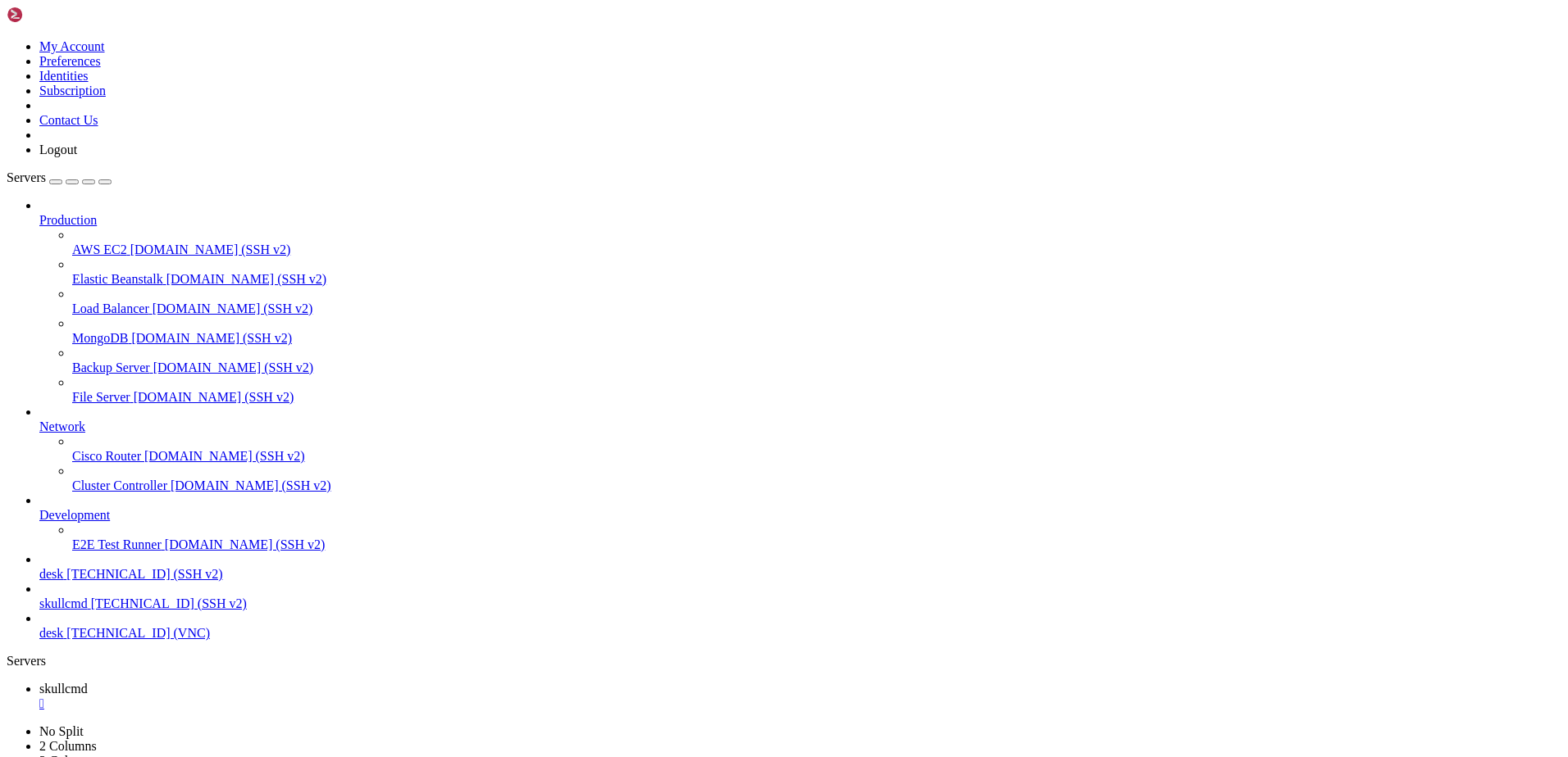
scroll to position [6324, 0]
